Goal: Task Accomplishment & Management: Manage account settings

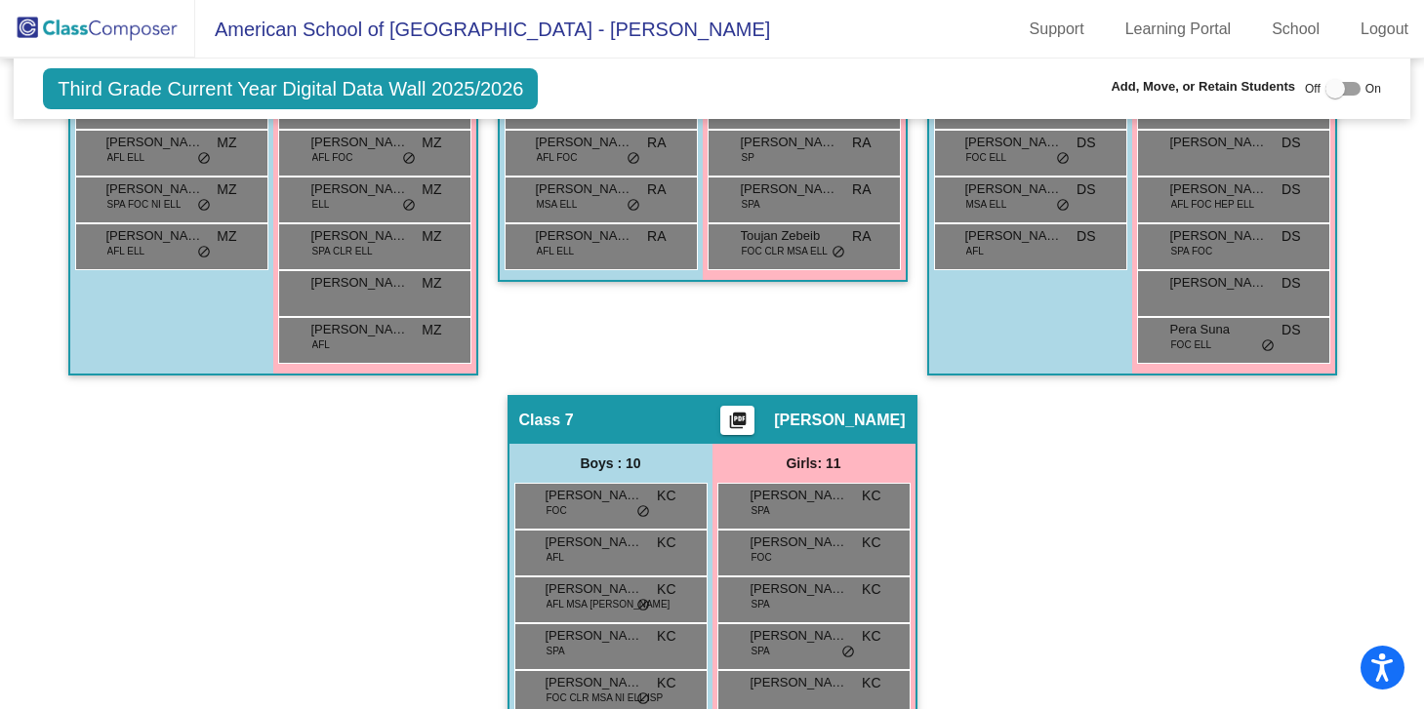
scroll to position [1514, 0]
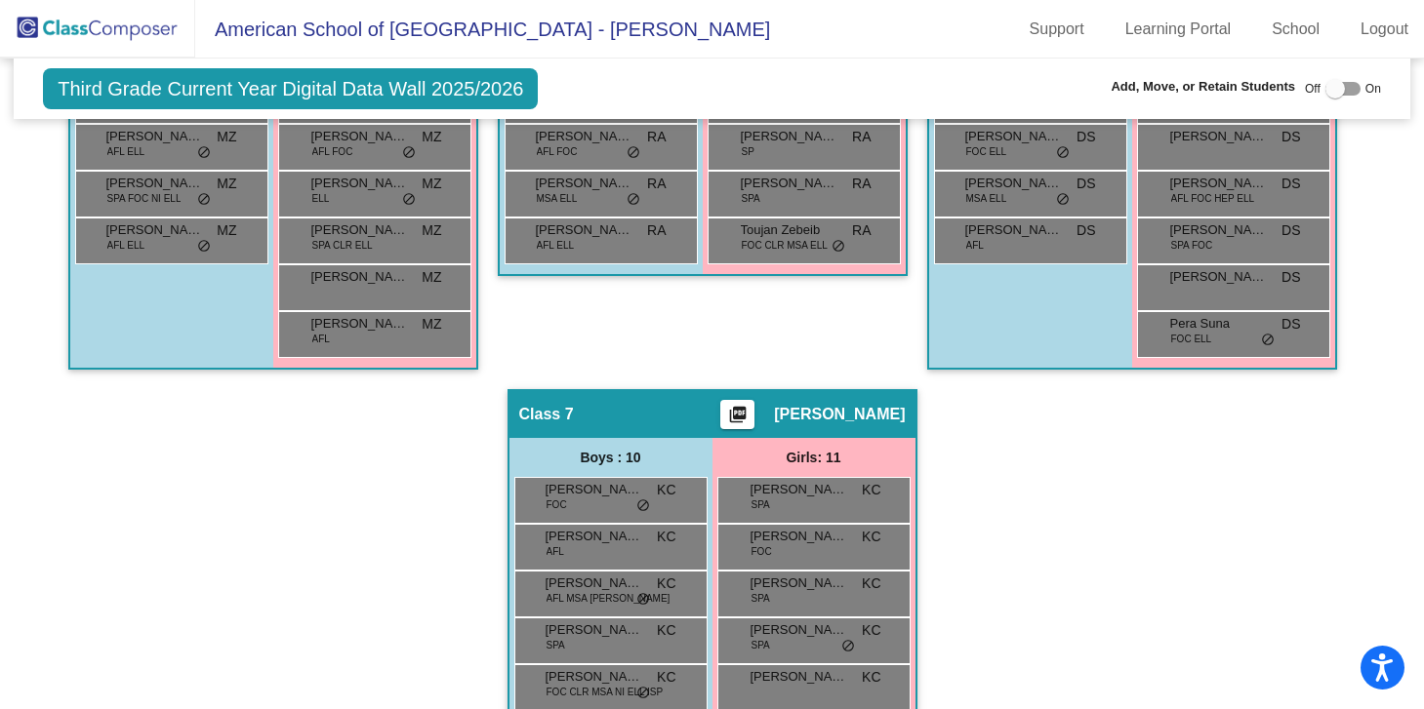
click at [90, 30] on img at bounding box center [97, 29] width 195 height 58
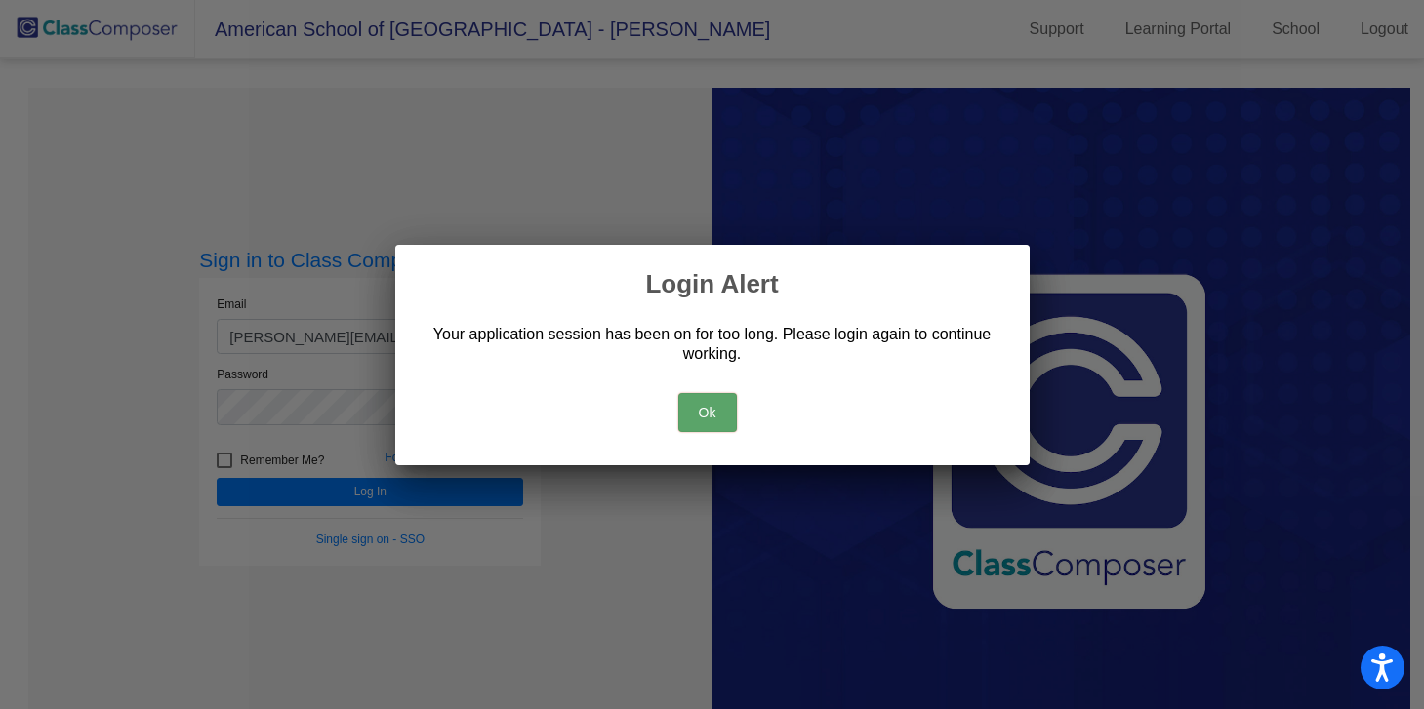
click at [703, 407] on button "Ok" at bounding box center [707, 412] width 59 height 39
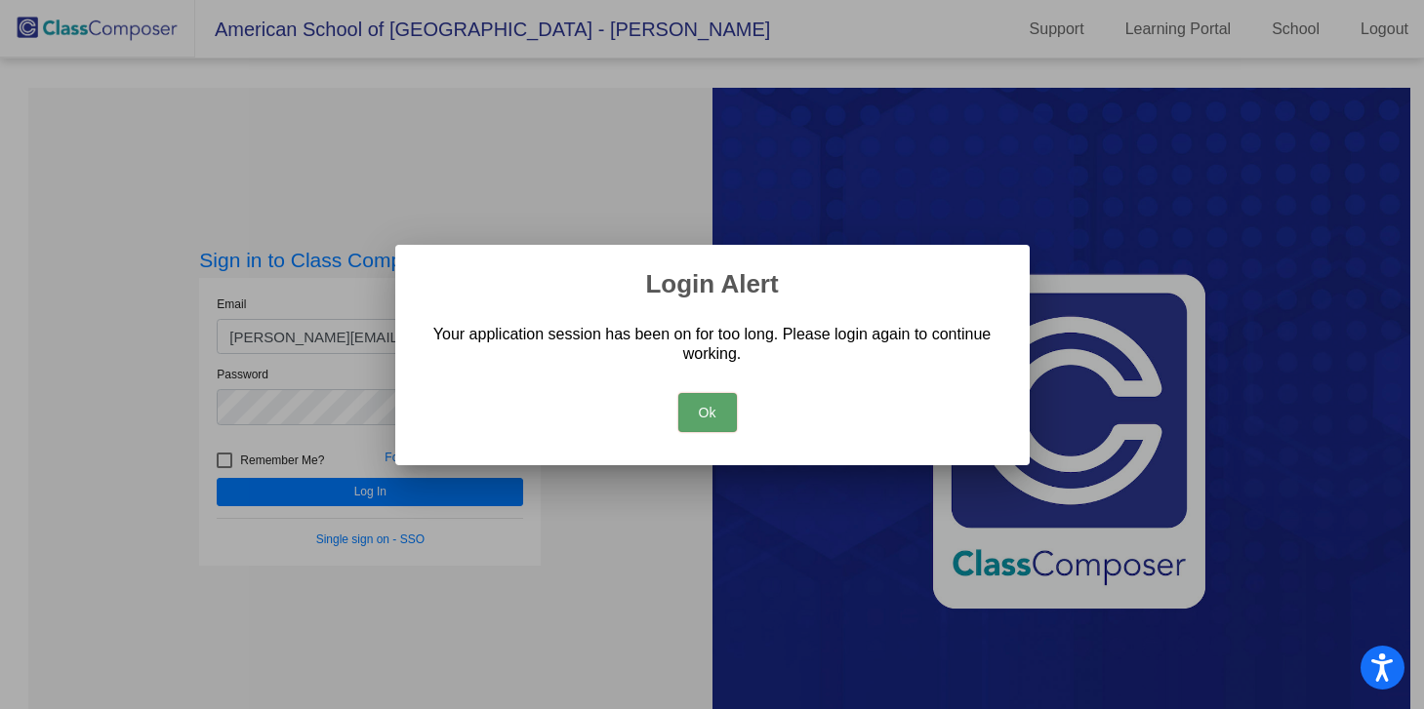
click at [723, 421] on button "Ok" at bounding box center [707, 412] width 59 height 39
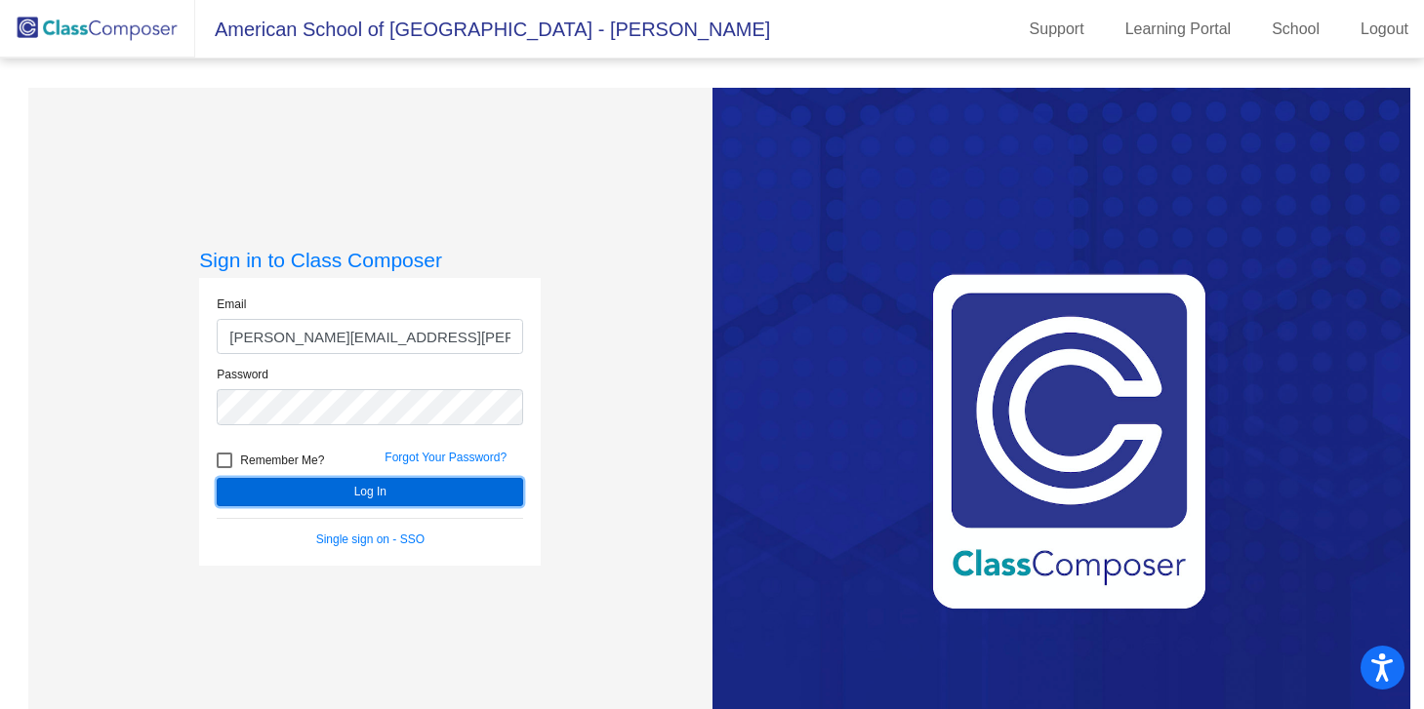
click at [447, 494] on button "Log In" at bounding box center [370, 492] width 306 height 28
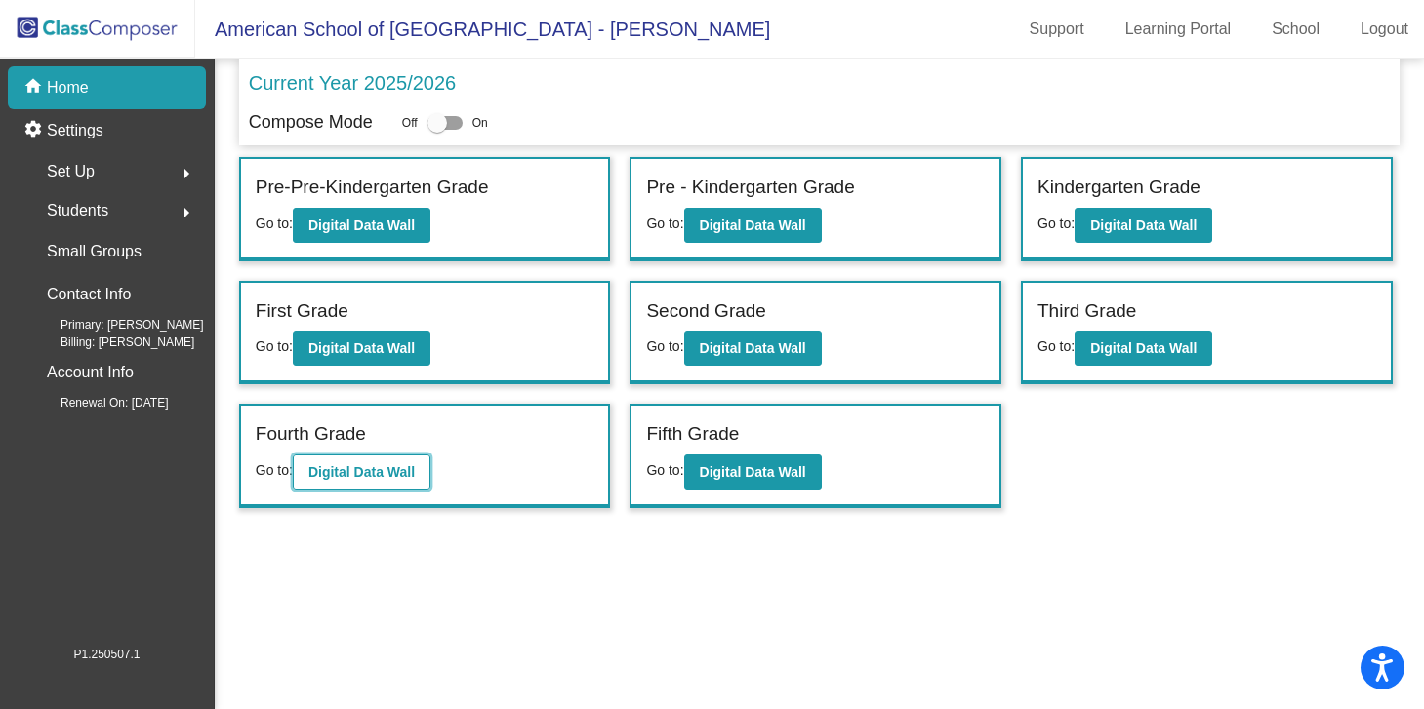
click at [402, 484] on button "Digital Data Wall" at bounding box center [362, 472] width 138 height 35
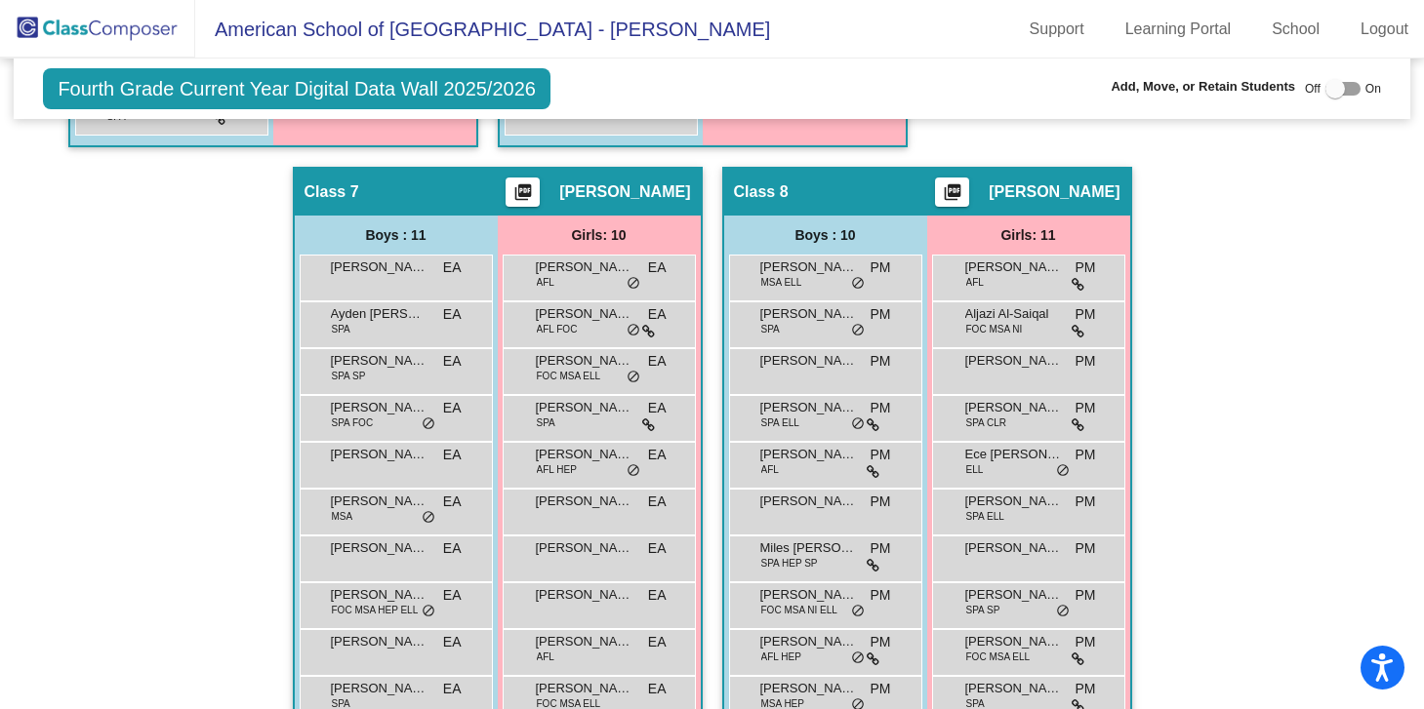
scroll to position [1822, 0]
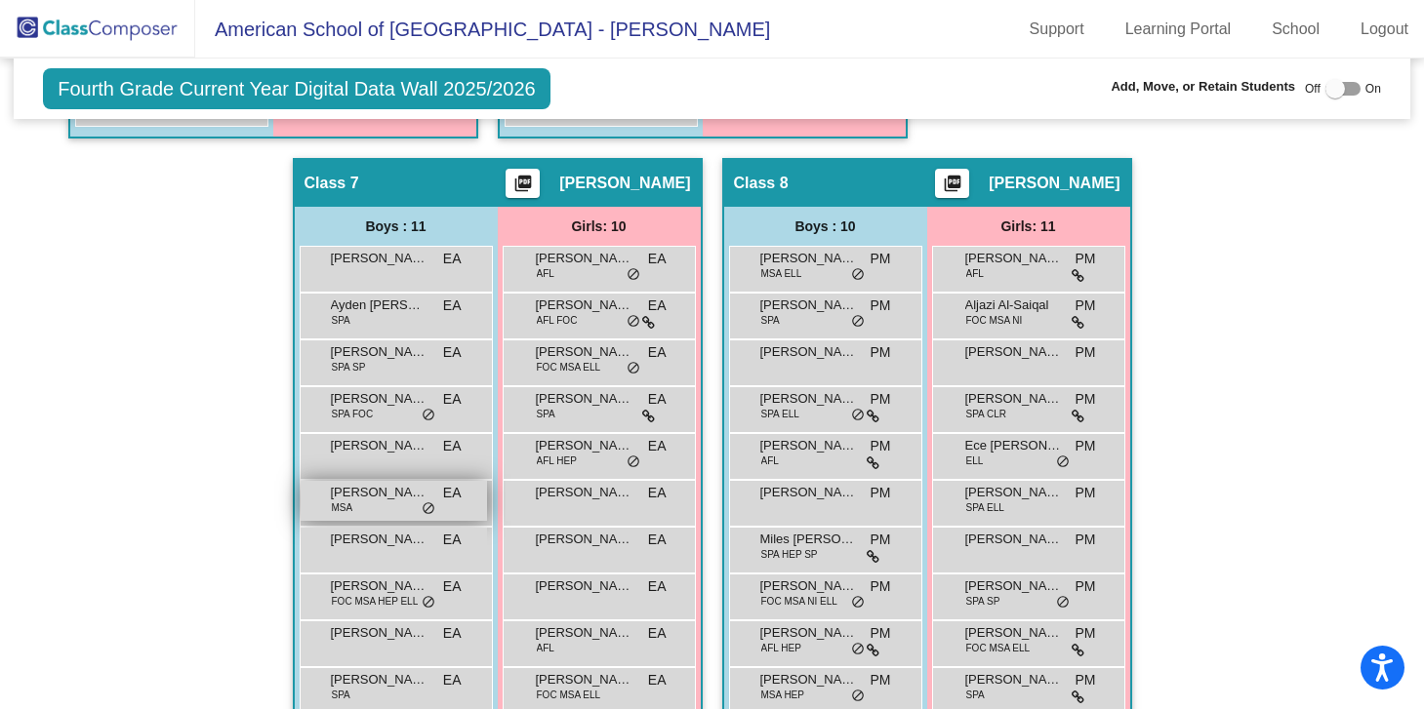
click at [420, 503] on span "[PERSON_NAME]" at bounding box center [380, 493] width 98 height 20
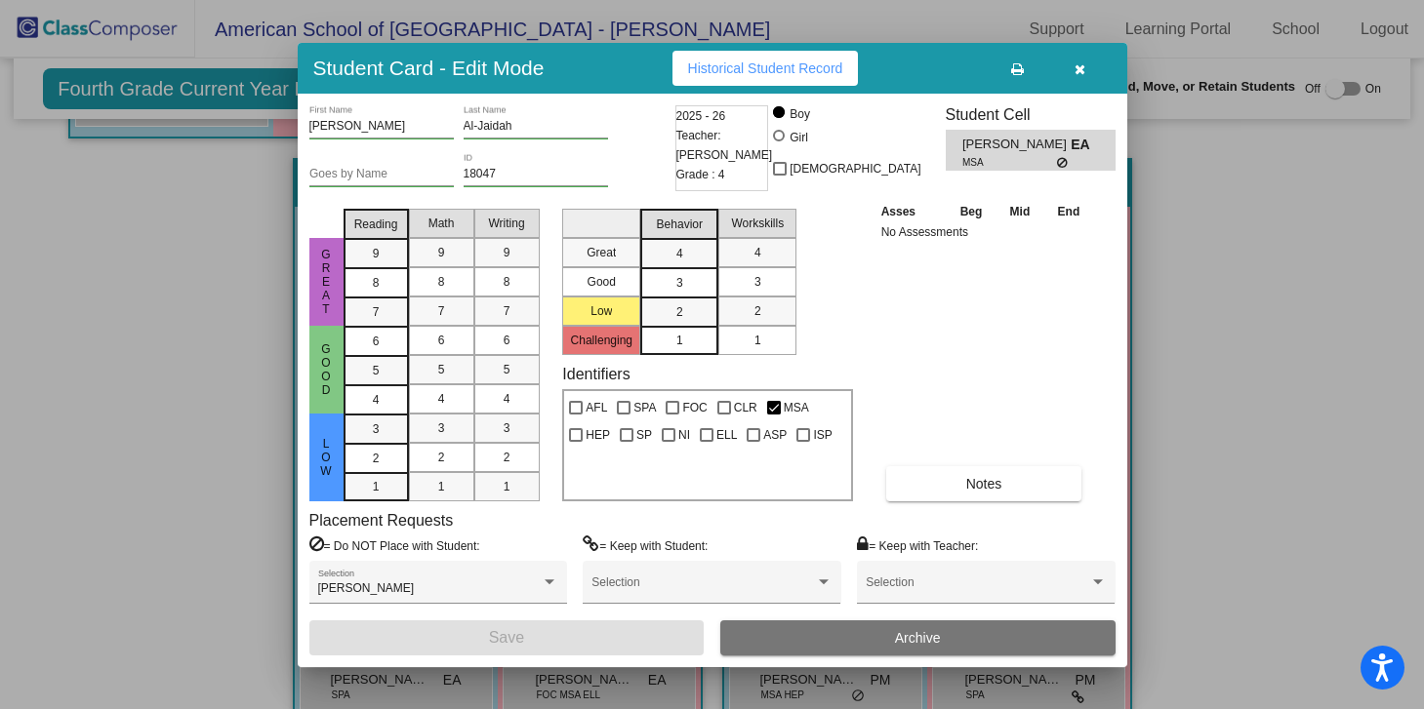
click at [1074, 66] on icon "button" at bounding box center [1079, 69] width 11 height 14
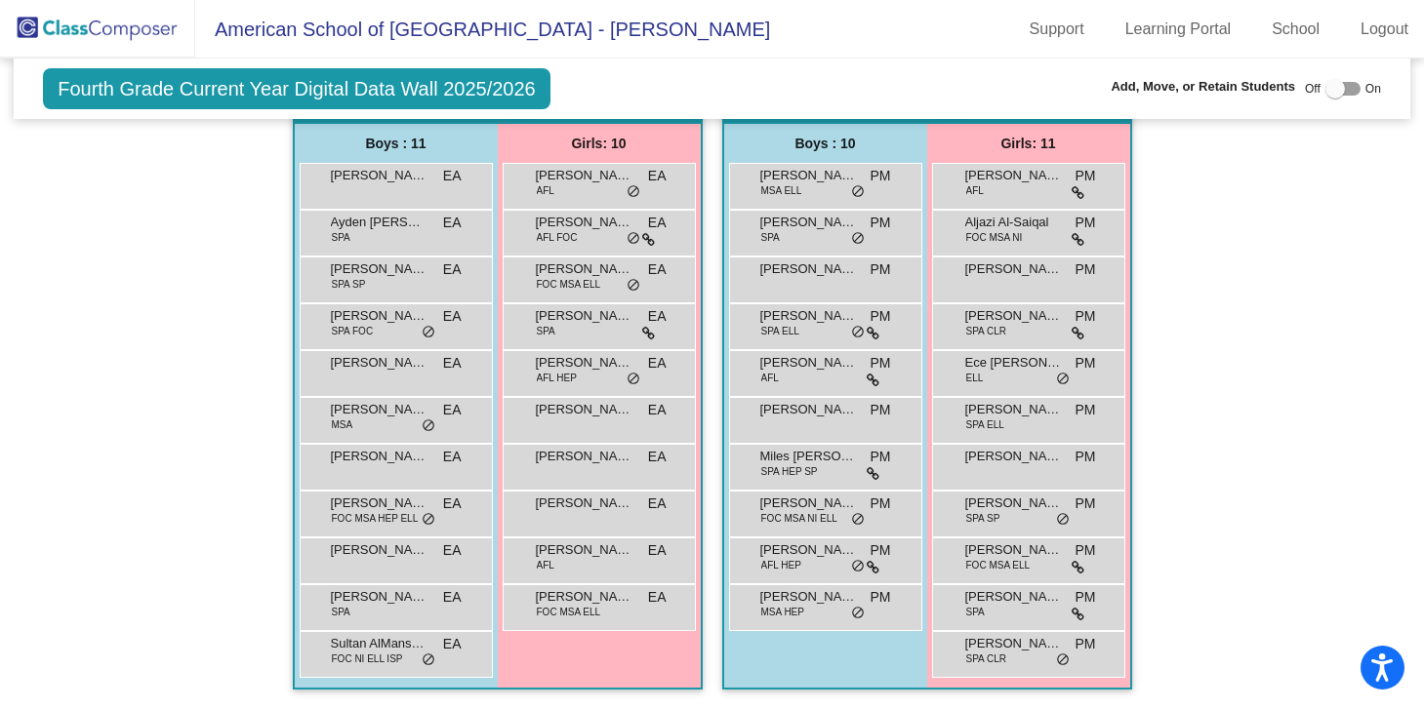
scroll to position [1940, 0]
click at [1344, 87] on div at bounding box center [1342, 89] width 35 height 14
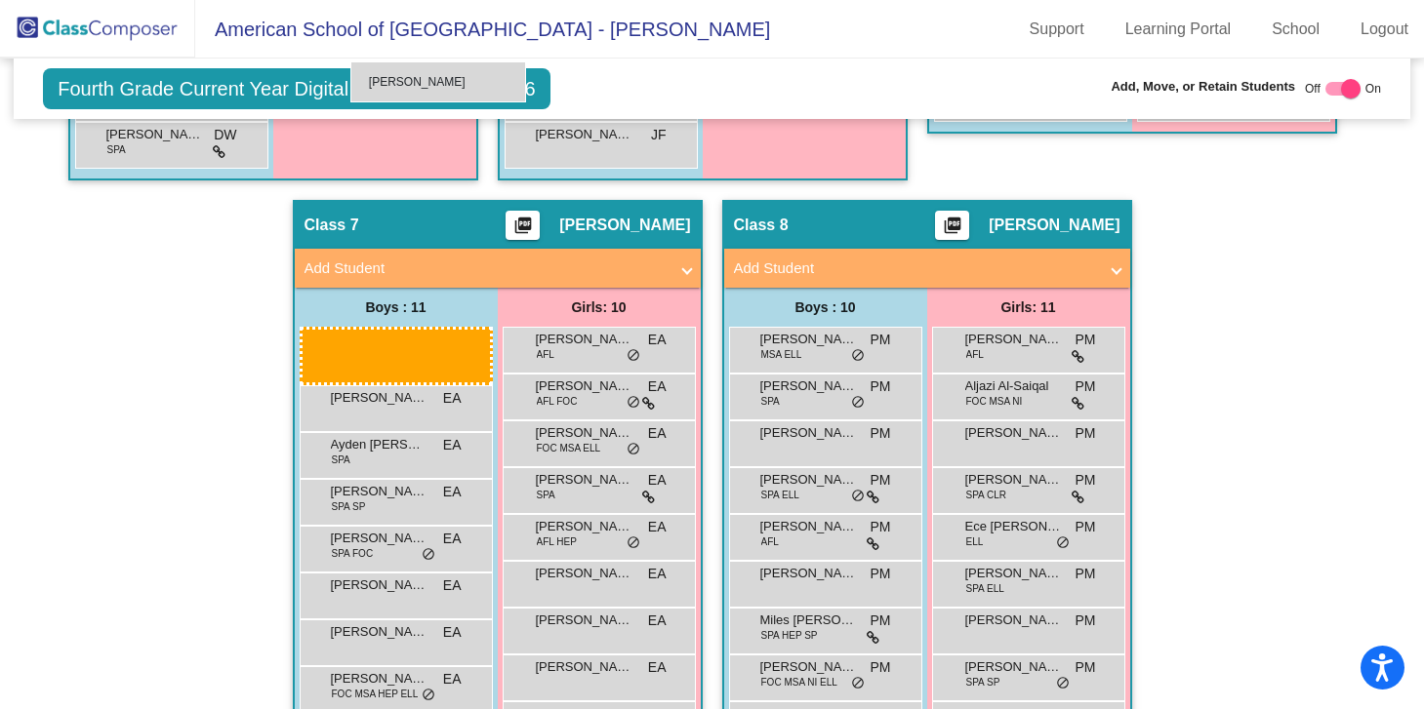
scroll to position [1838, 0]
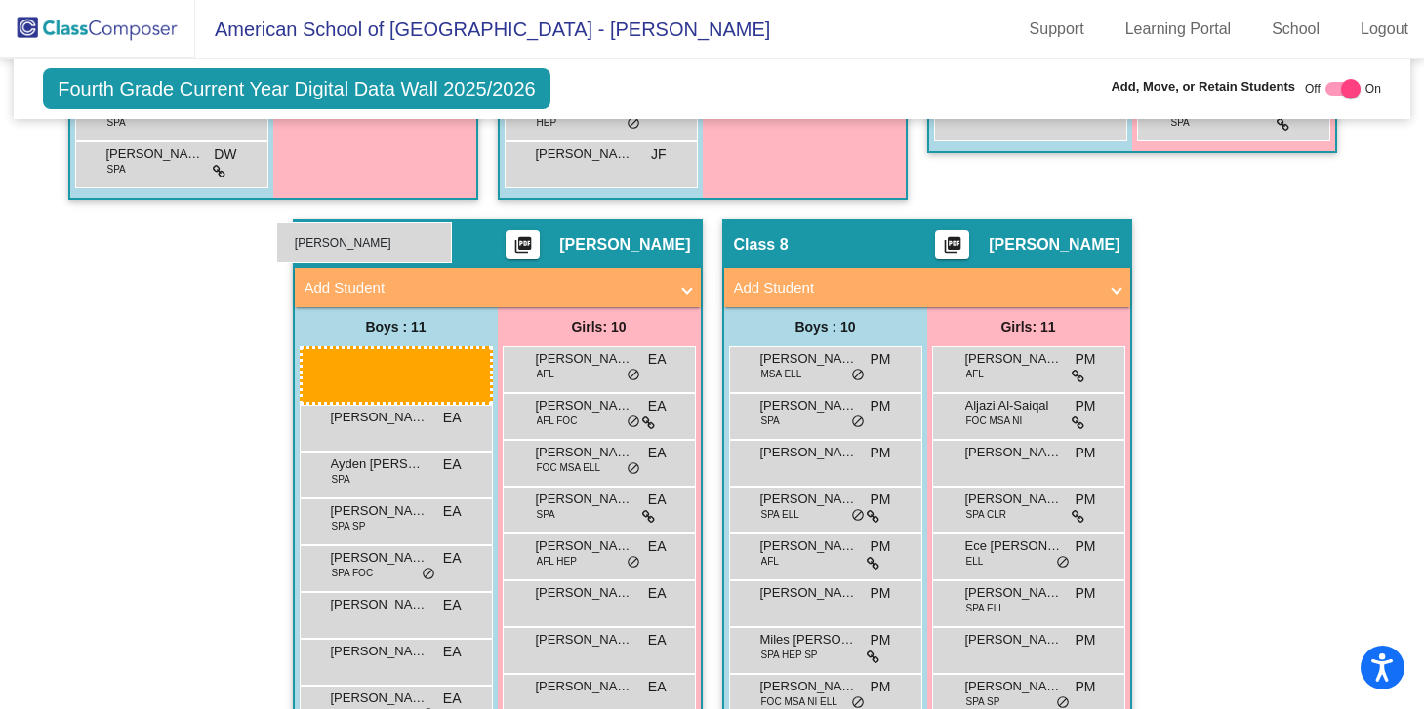
drag, startPoint x: 420, startPoint y: 505, endPoint x: 276, endPoint y: 222, distance: 317.3
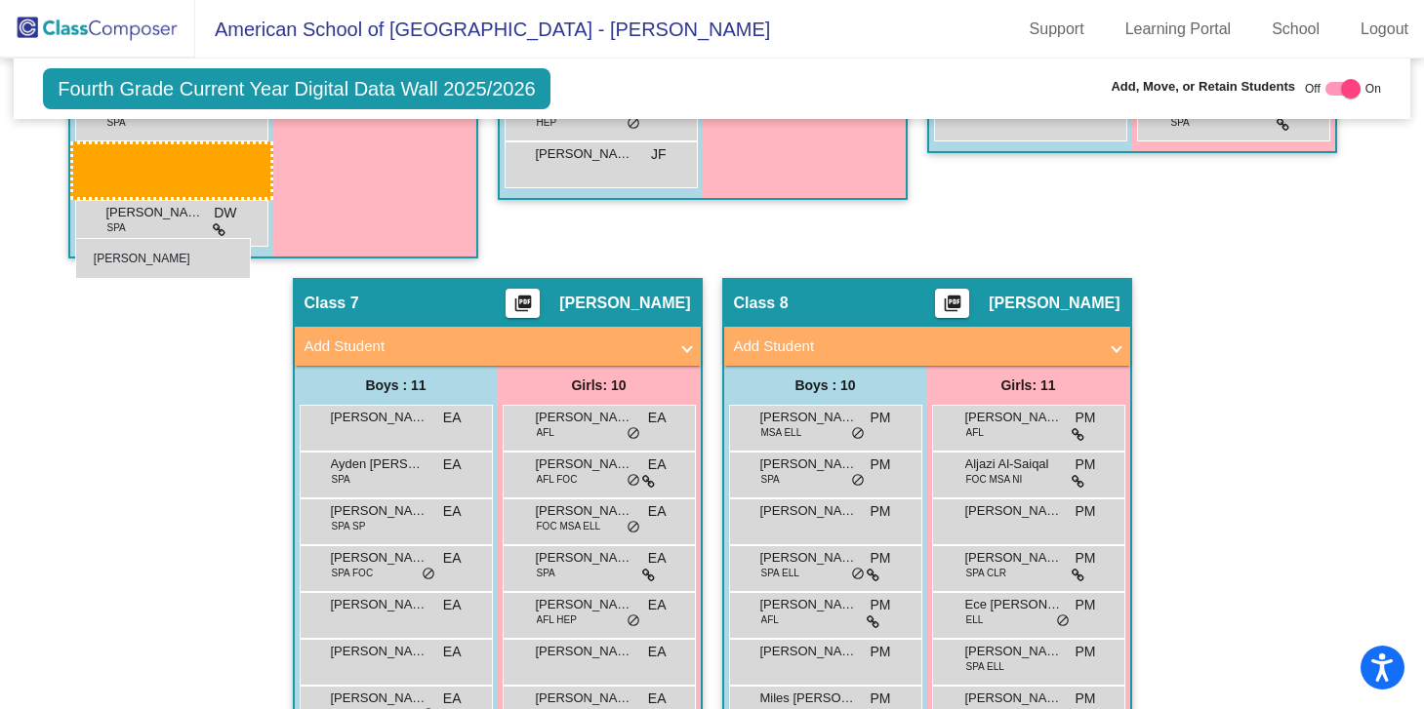
drag, startPoint x: 389, startPoint y: 671, endPoint x: 75, endPoint y: 237, distance: 536.0
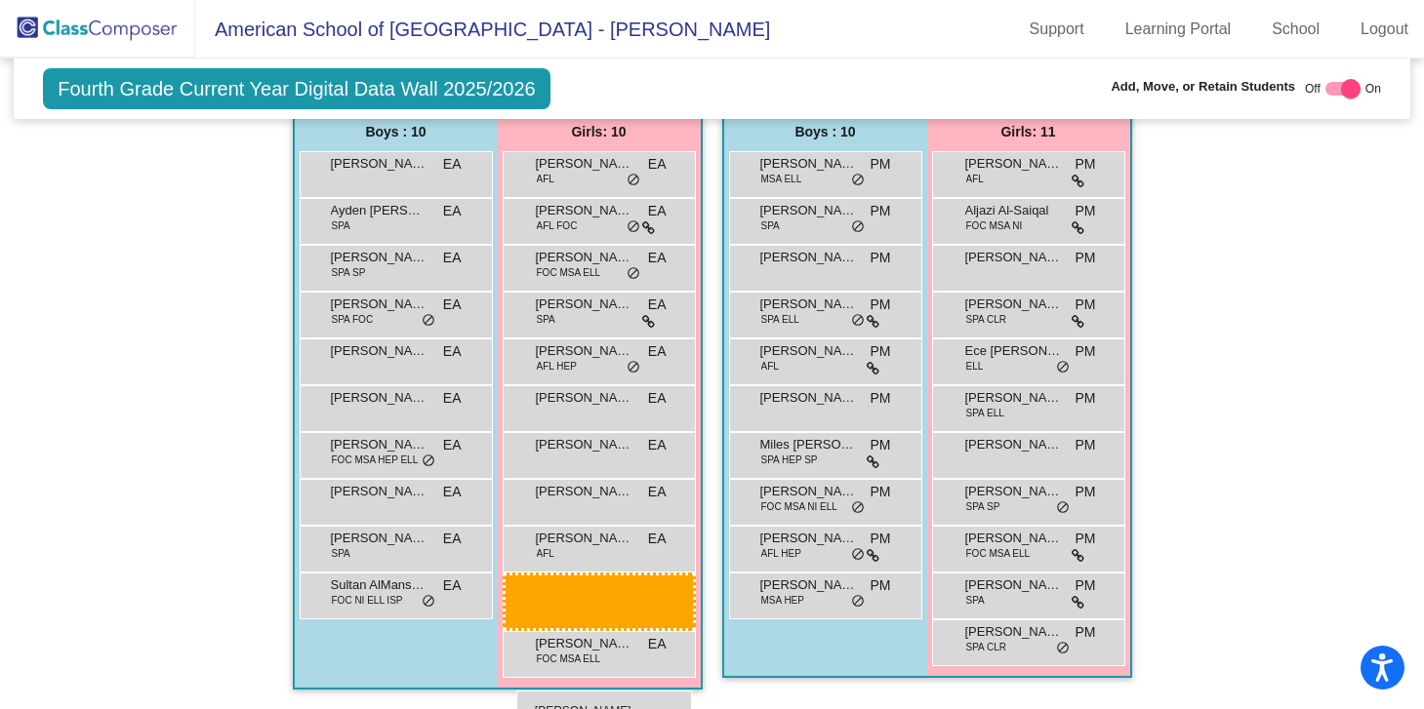
scroll to position [2096, 0]
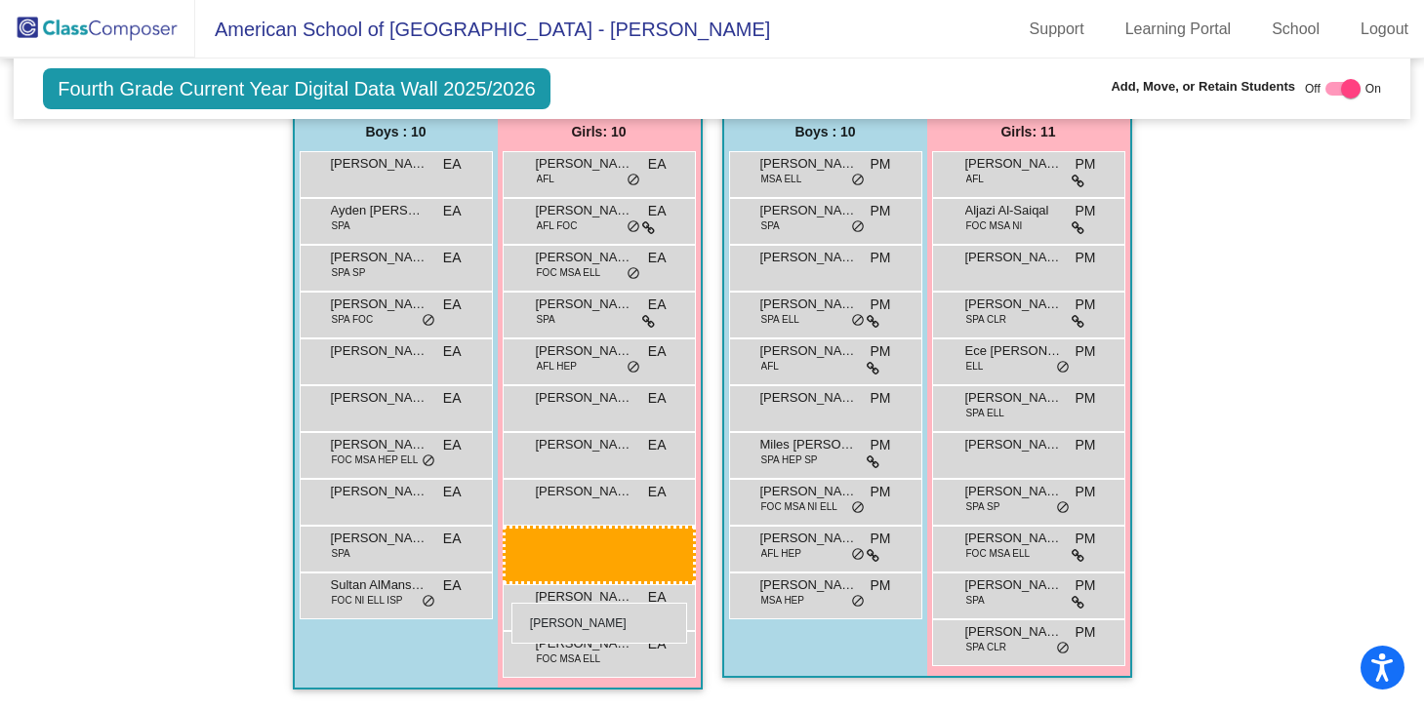
drag, startPoint x: 386, startPoint y: 177, endPoint x: 510, endPoint y: 602, distance: 443.1
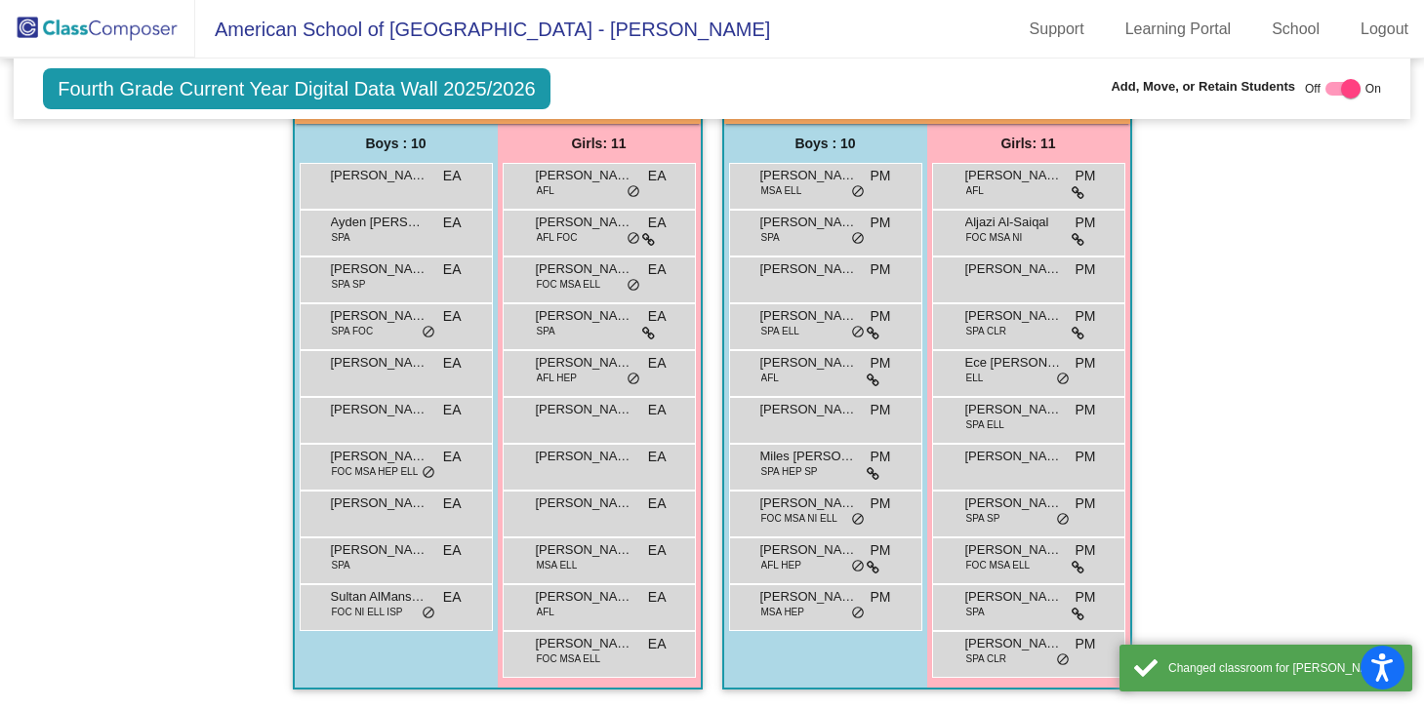
click at [510, 579] on div "[PERSON_NAME] MSA [PERSON_NAME] lock do_not_disturb_alt" at bounding box center [598, 559] width 186 height 40
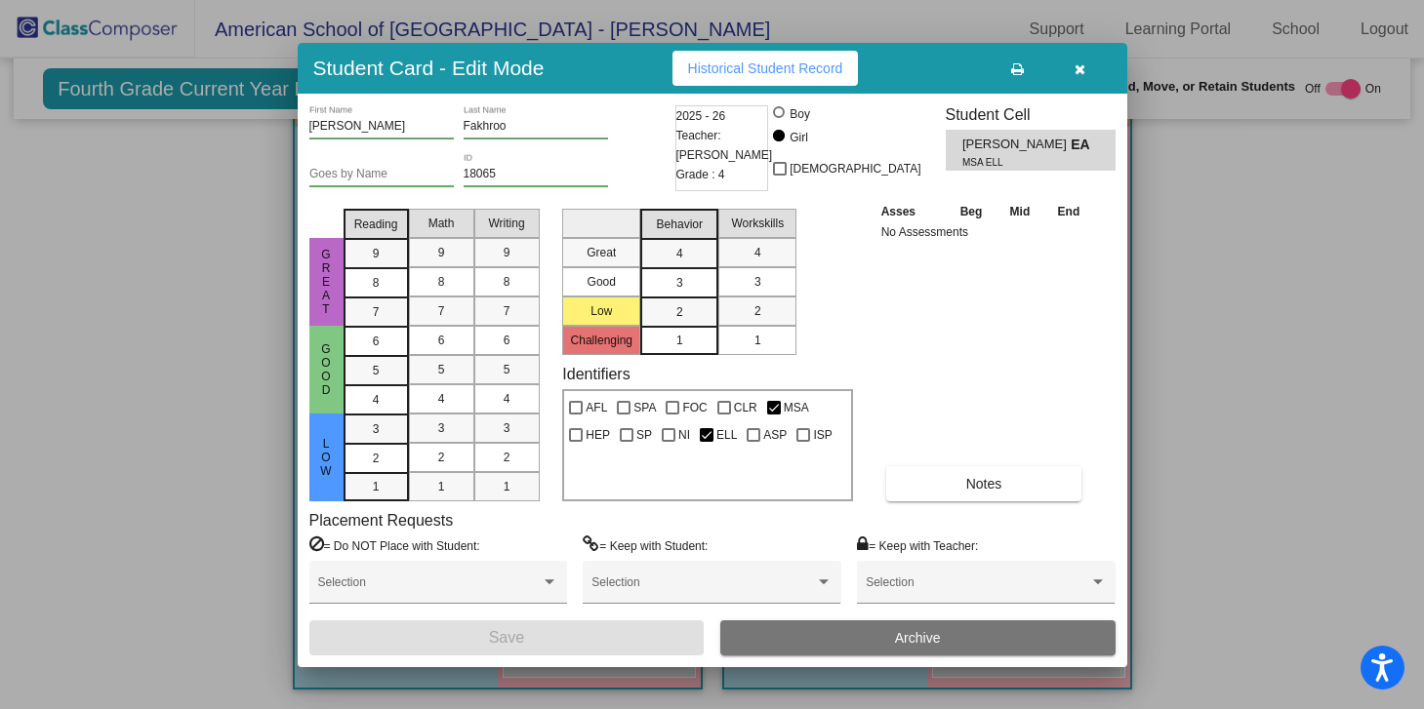
click at [1089, 65] on button "button" at bounding box center [1080, 68] width 62 height 35
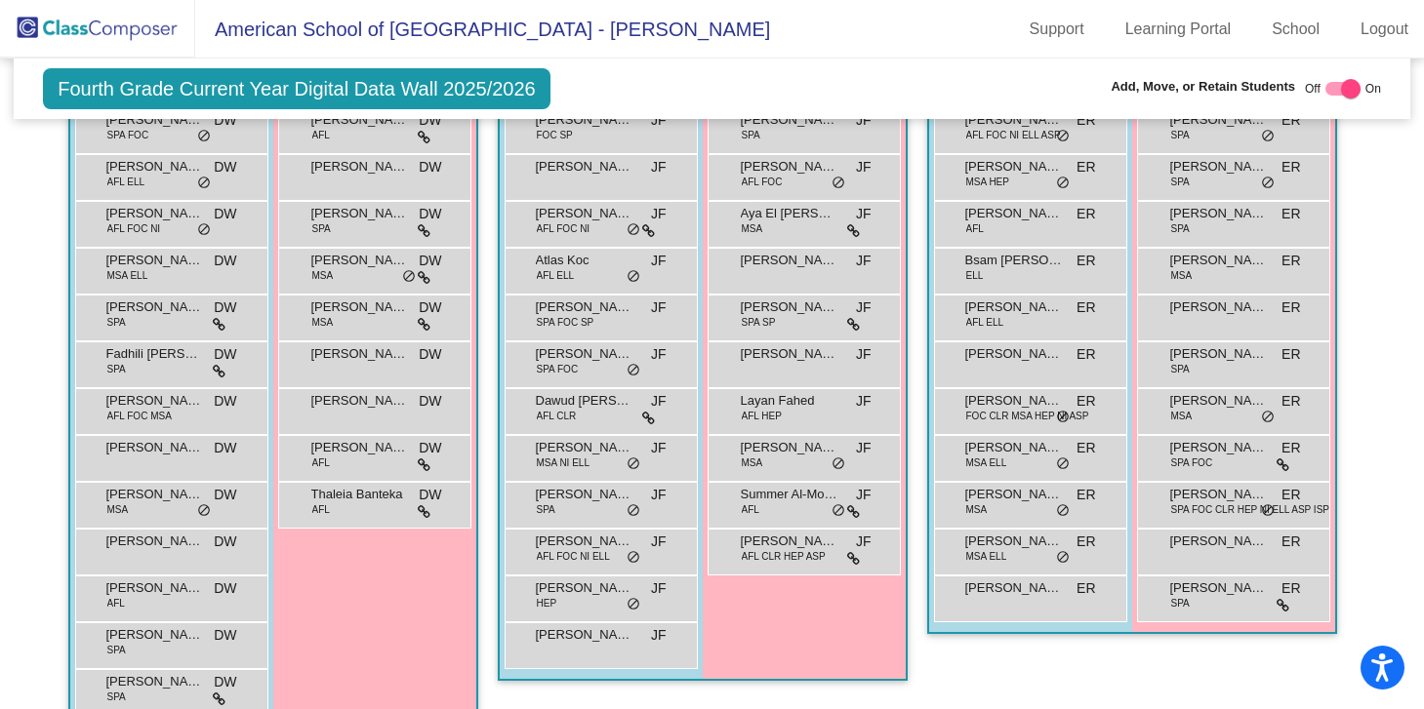
scroll to position [1355, 0]
click at [1341, 93] on div at bounding box center [1351, 89] width 20 height 20
checkbox input "false"
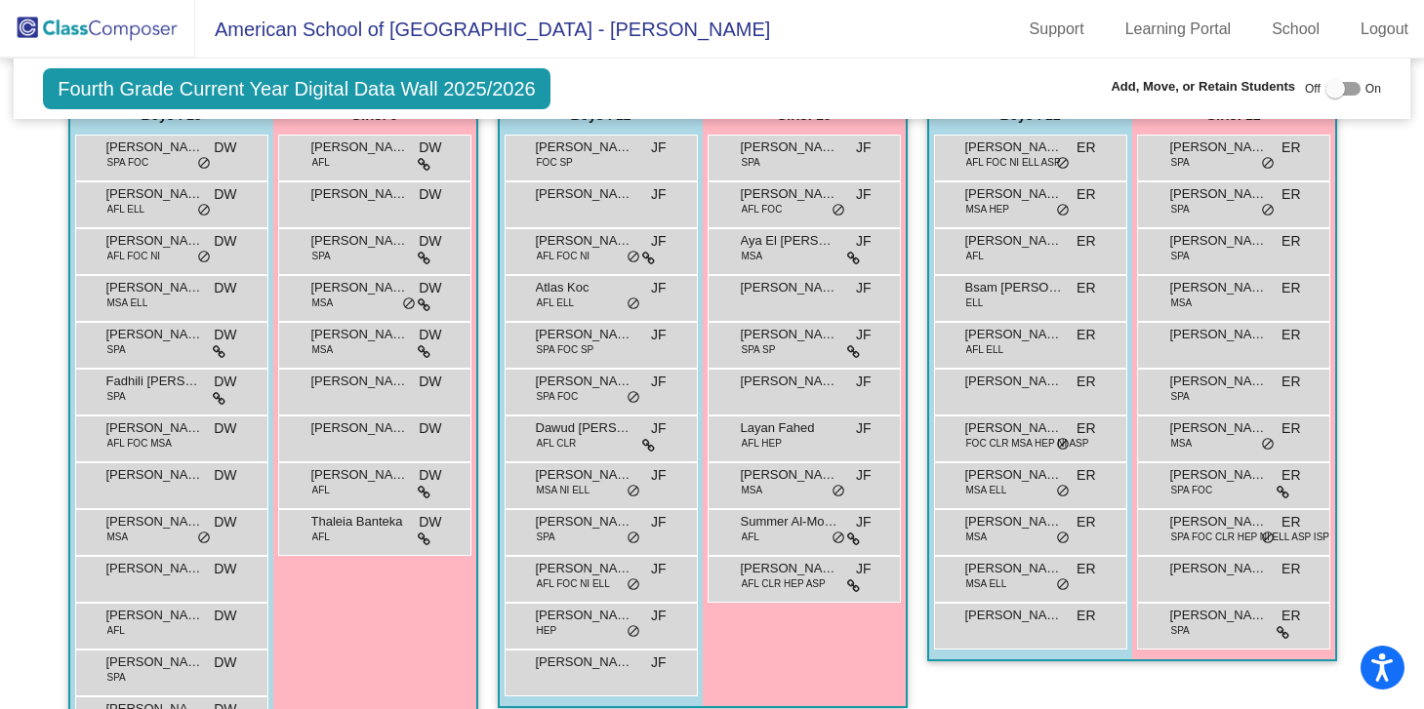
scroll to position [1245, 0]
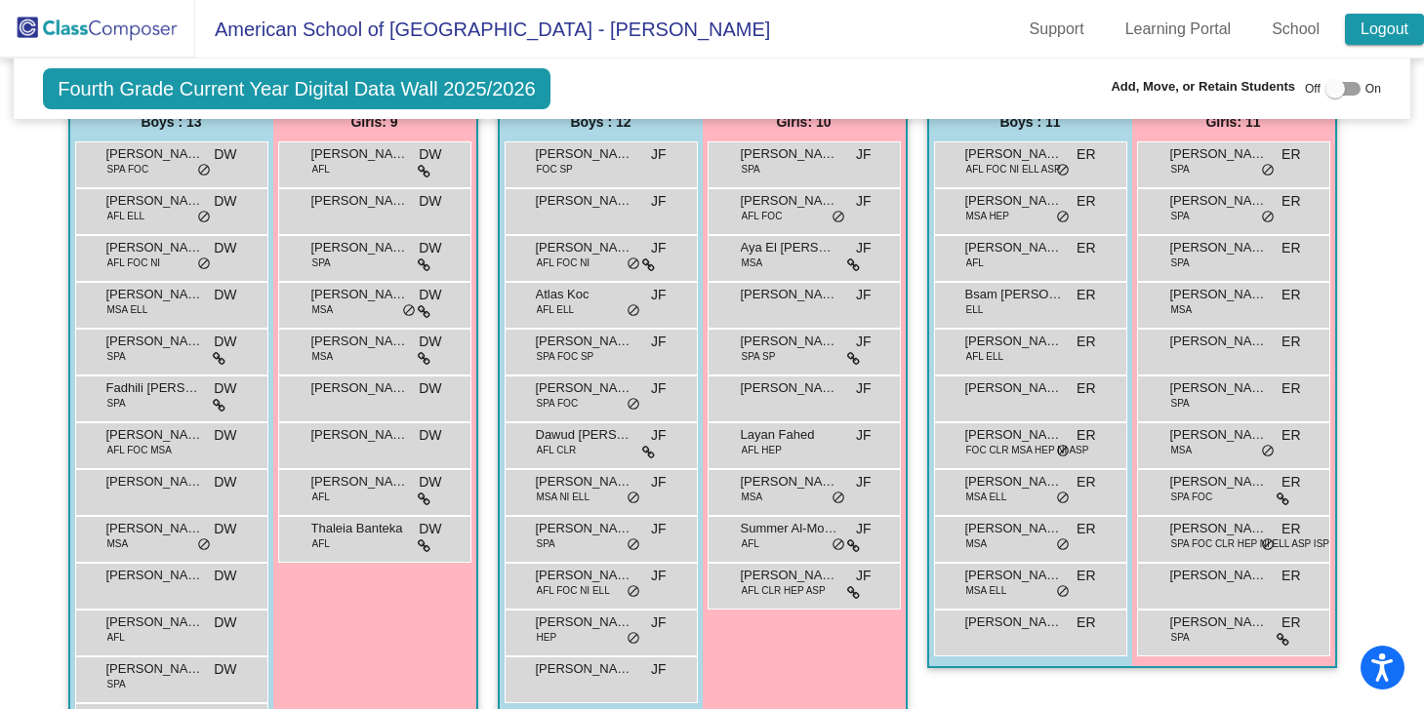
click at [1381, 24] on link "Logout" at bounding box center [1384, 29] width 79 height 31
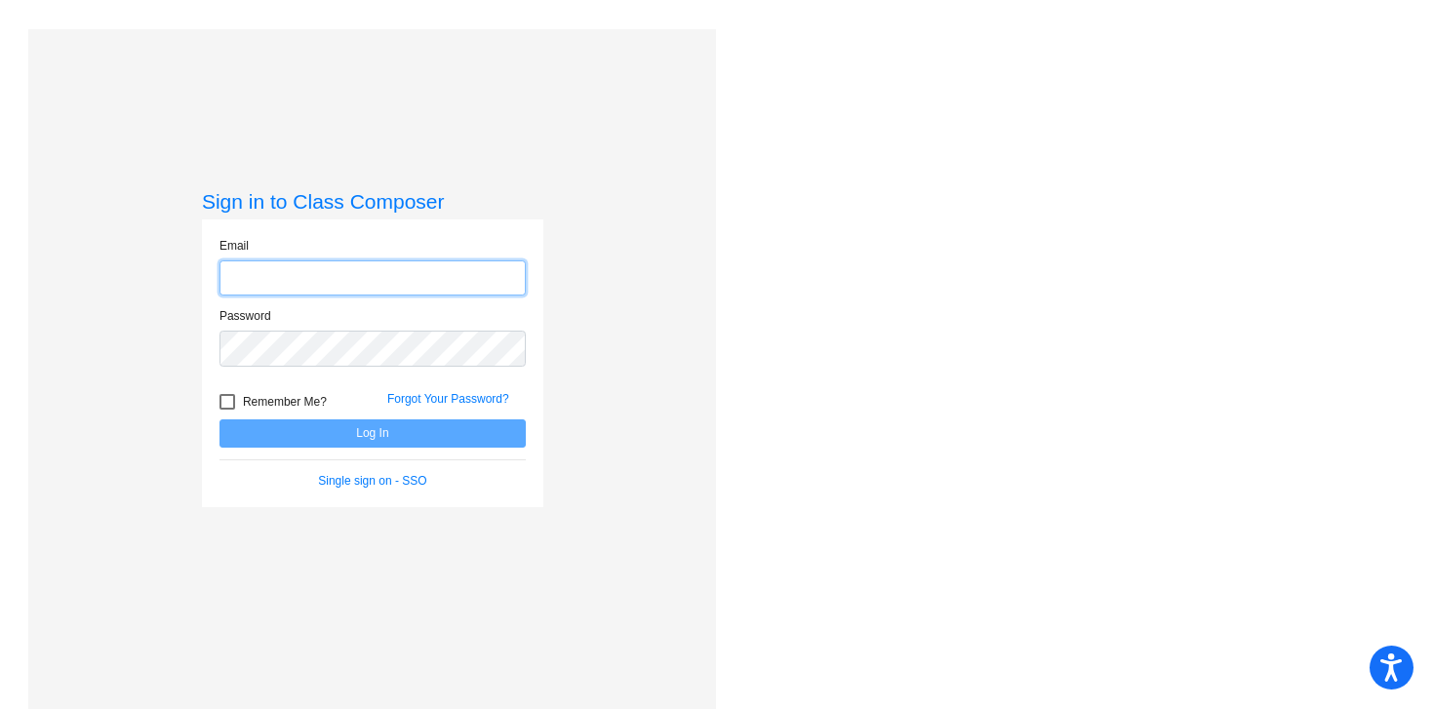
type input "[PERSON_NAME][EMAIL_ADDRESS][PERSON_NAME][DOMAIN_NAME]"
